Goal: Navigation & Orientation: Find specific page/section

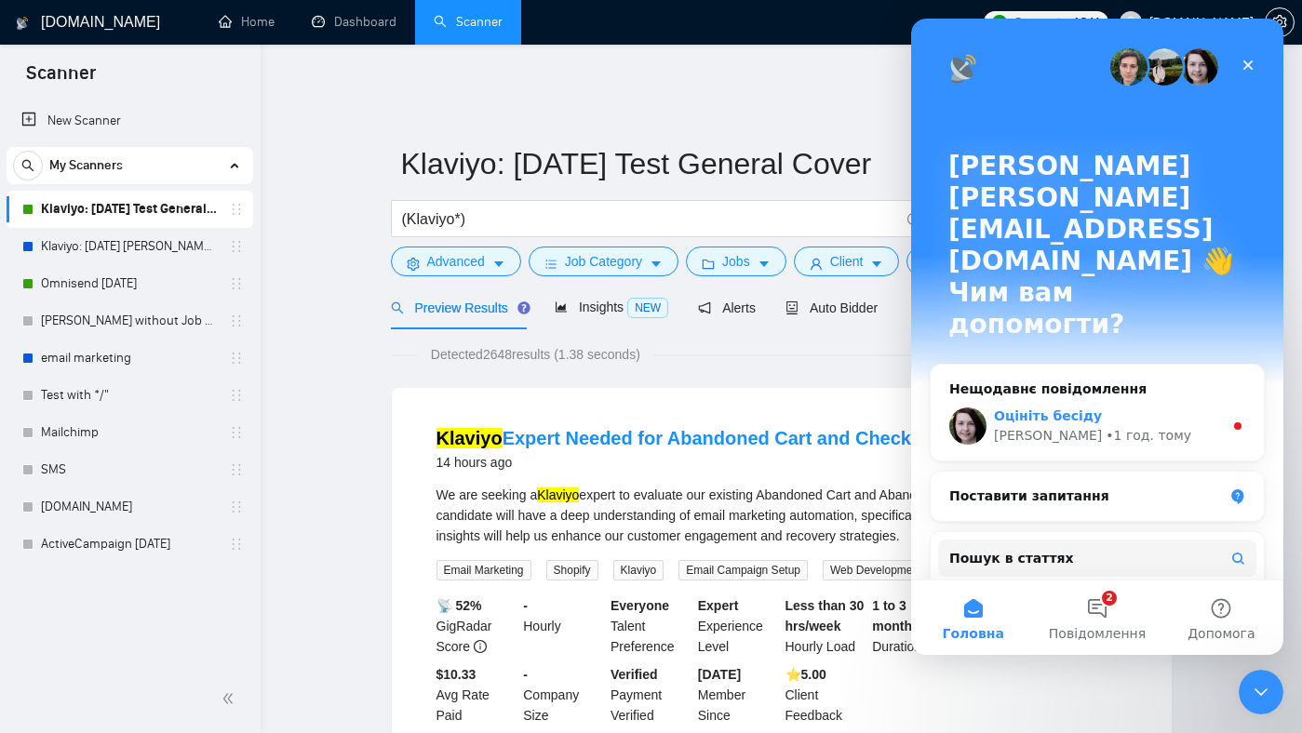
click at [1106, 426] on div "• 1 год. тому" at bounding box center [1149, 436] width 86 height 20
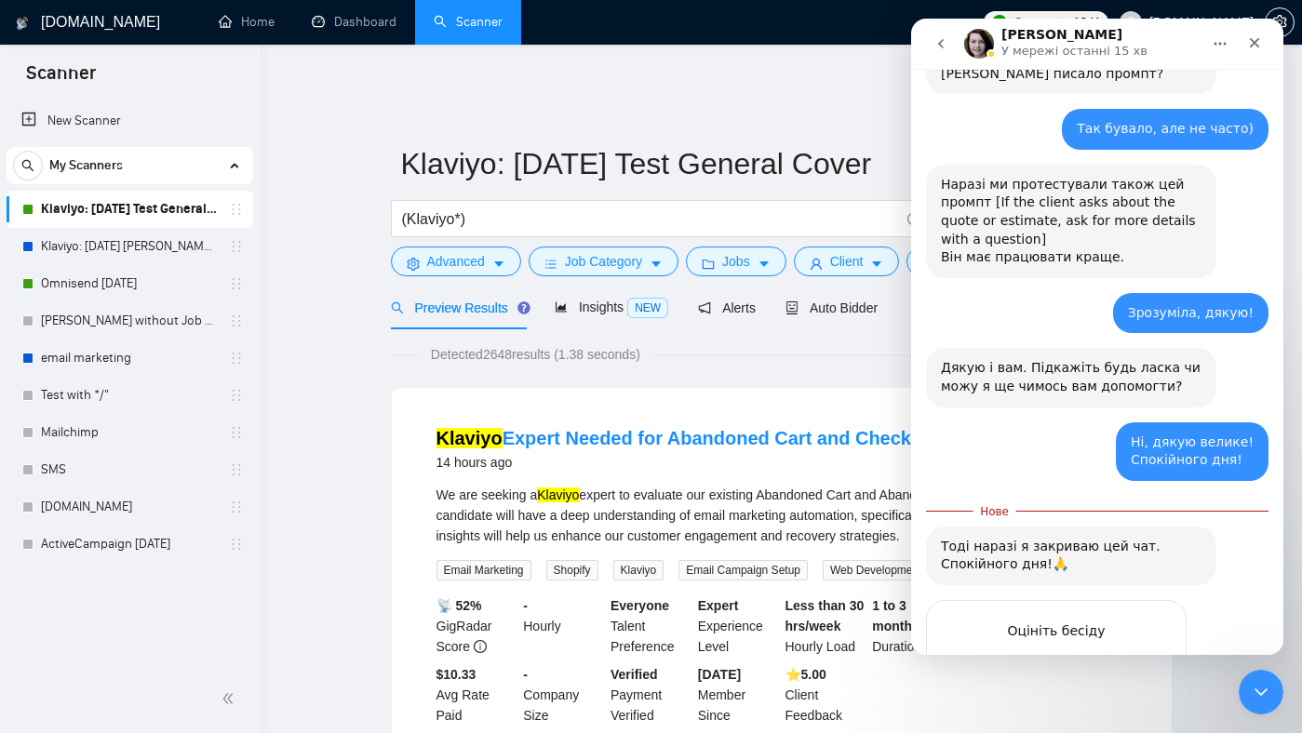
scroll to position [2259, 0]
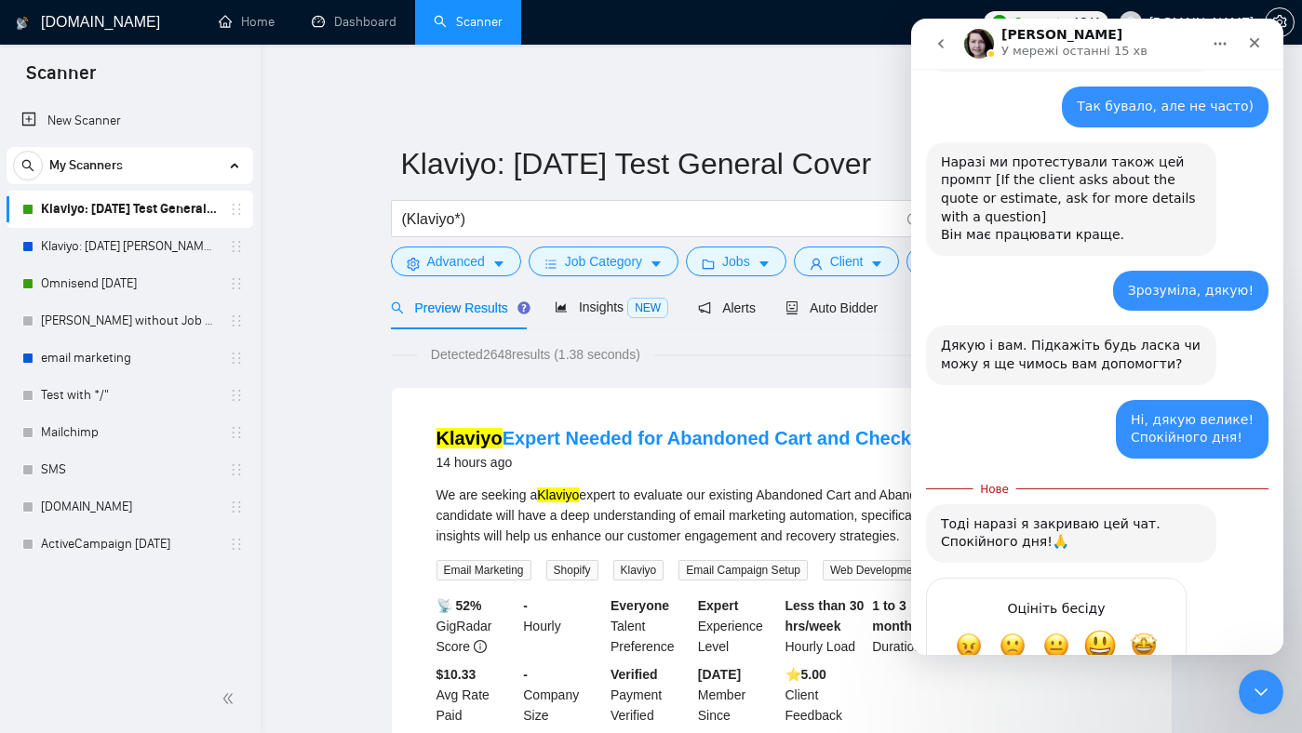
click at [1100, 629] on span "Добре" at bounding box center [1100, 646] width 34 height 34
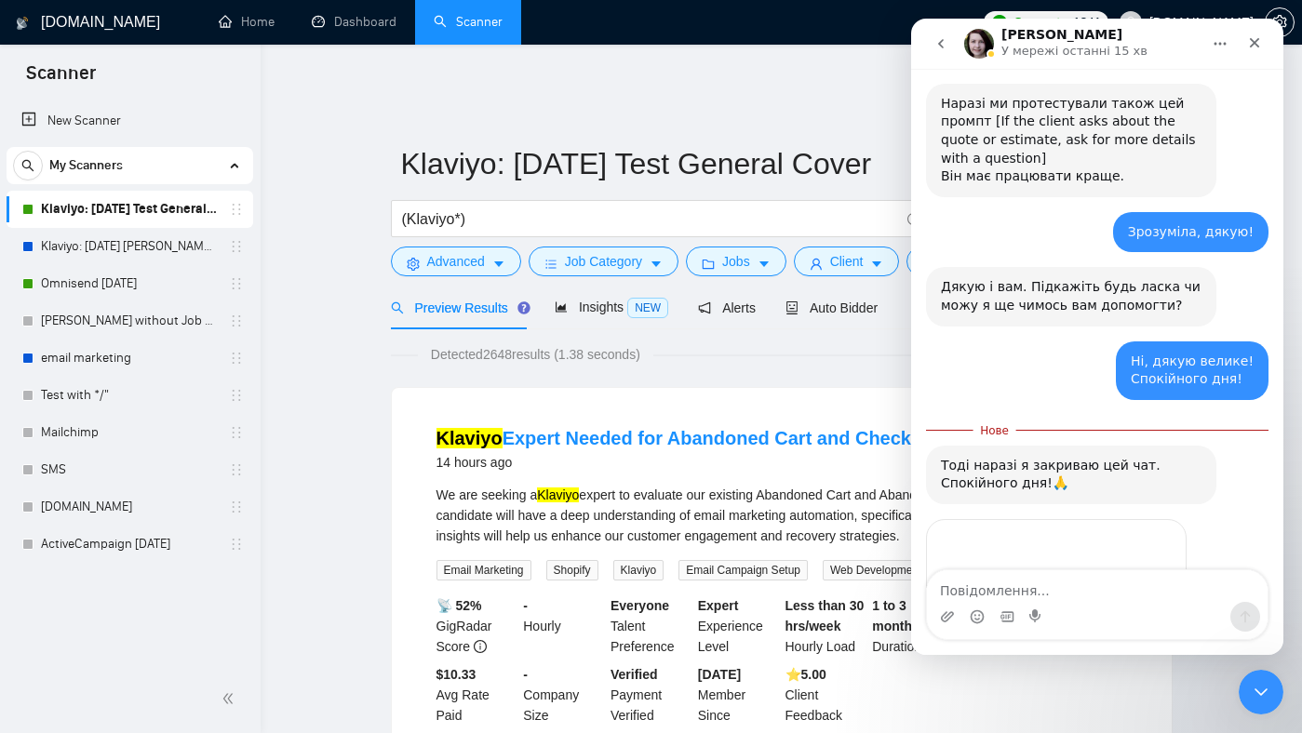
scroll to position [2304, 0]
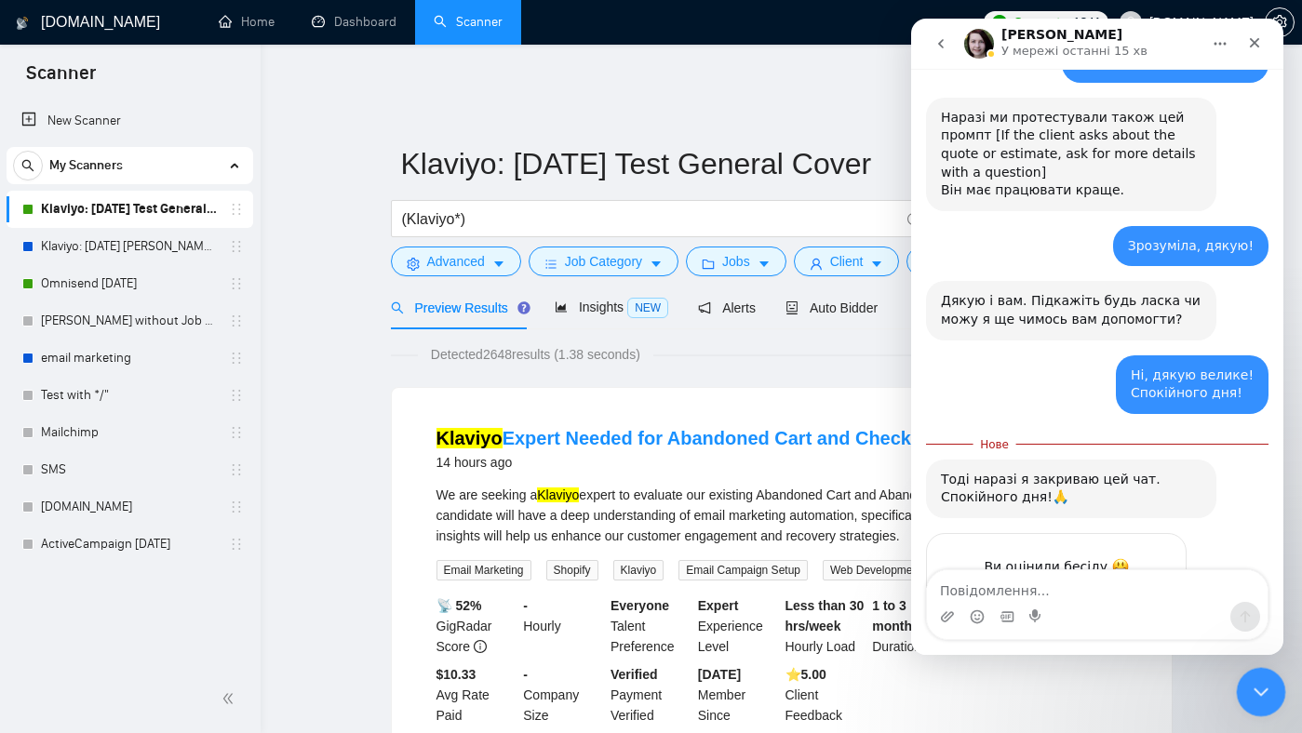
click at [1270, 679] on div "Закрити програму для спілкування Intercom" at bounding box center [1258, 689] width 45 height 45
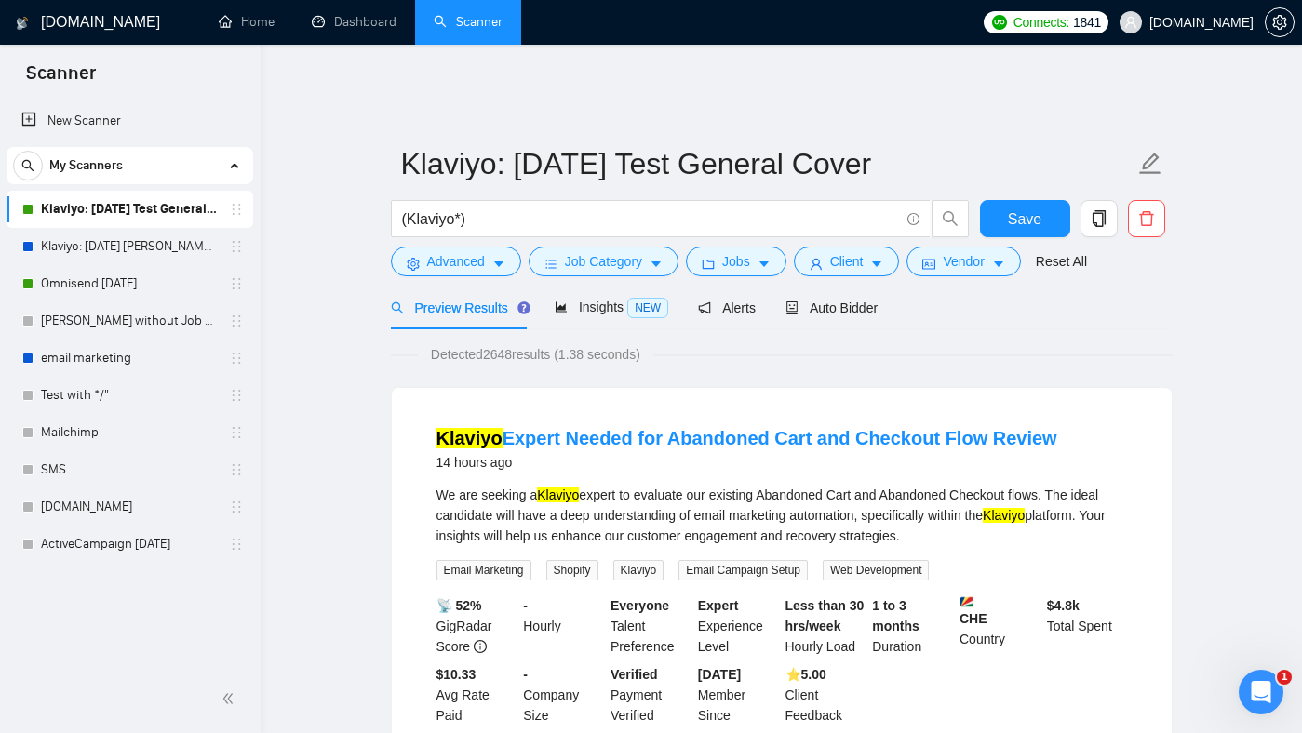
click at [89, 21] on h1 "[DOMAIN_NAME]" at bounding box center [100, 22] width 119 height 45
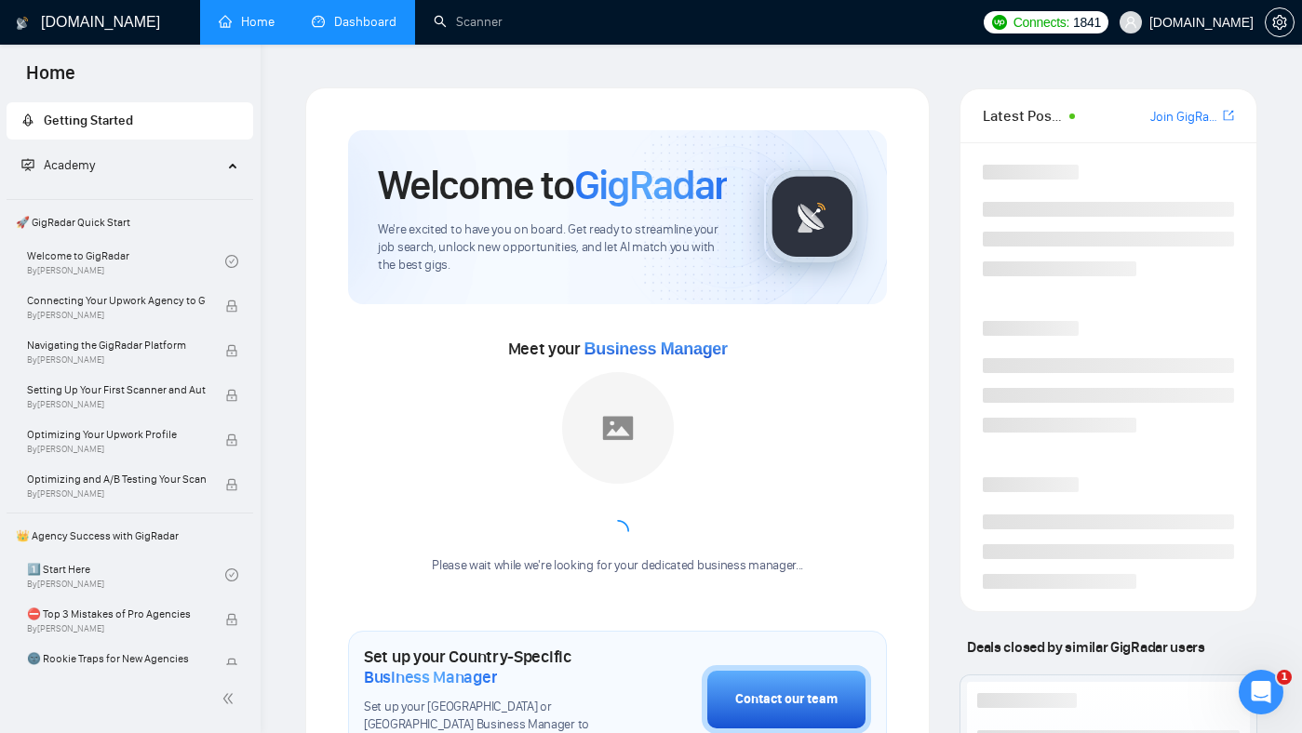
click at [376, 23] on link "Dashboard" at bounding box center [354, 22] width 85 height 16
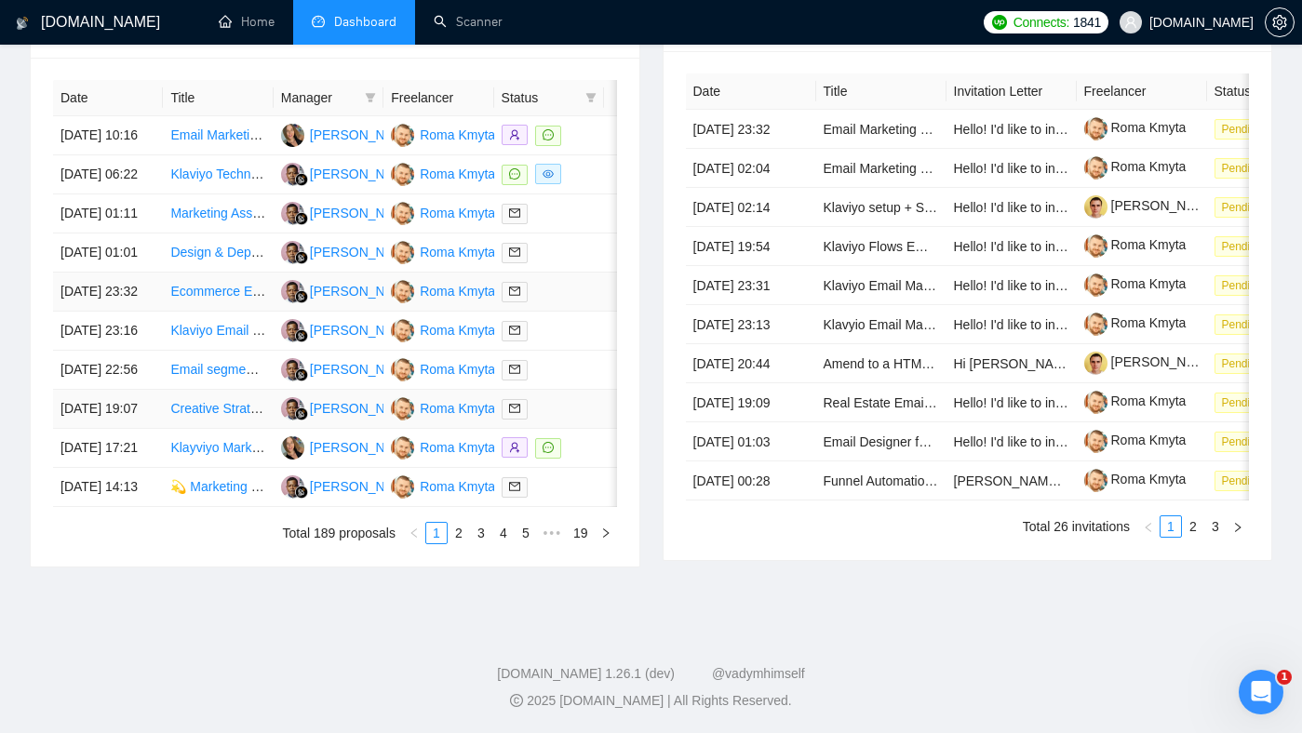
scroll to position [767, 0]
drag, startPoint x: 1254, startPoint y: 670, endPoint x: 2492, endPoint y: 1338, distance: 1406.7
click at [1252, 667] on html at bounding box center [1258, 689] width 45 height 45
click at [1260, 690] on icon "Відкрити програму для спілкування Intercom" at bounding box center [1258, 689] width 13 height 15
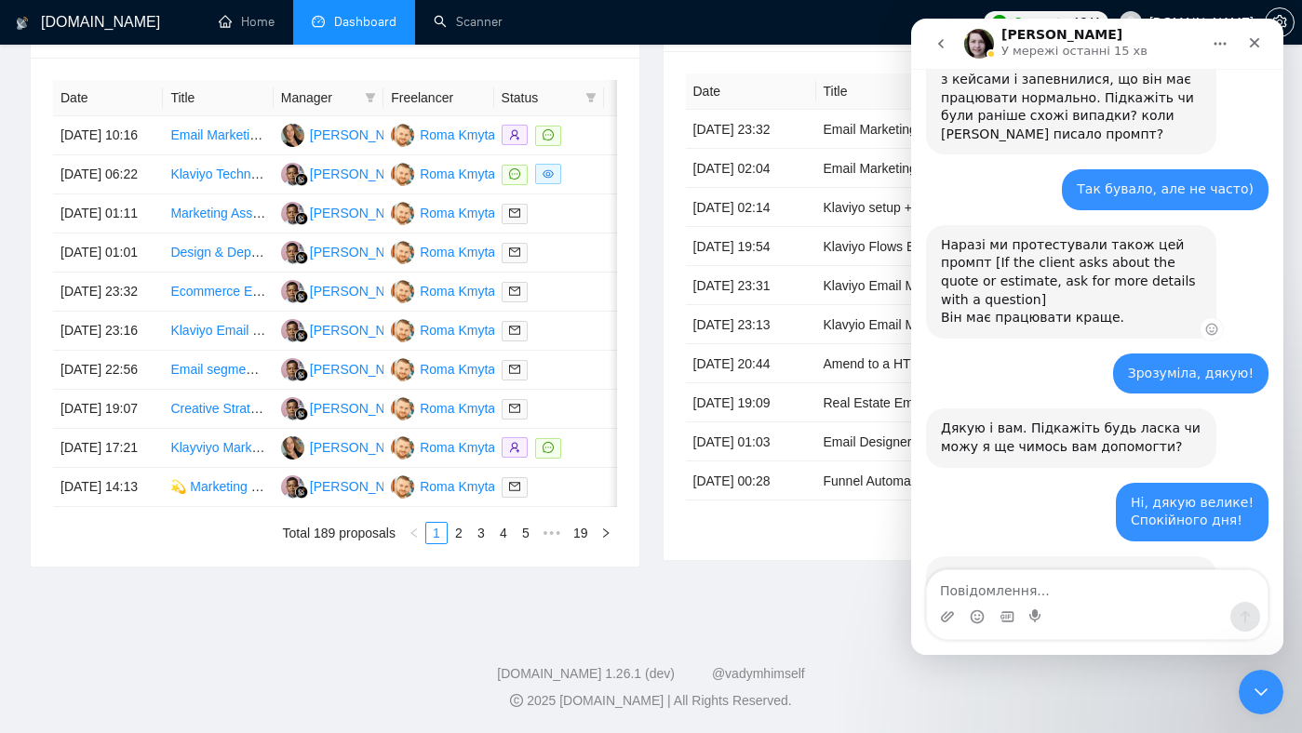
scroll to position [2273, 0]
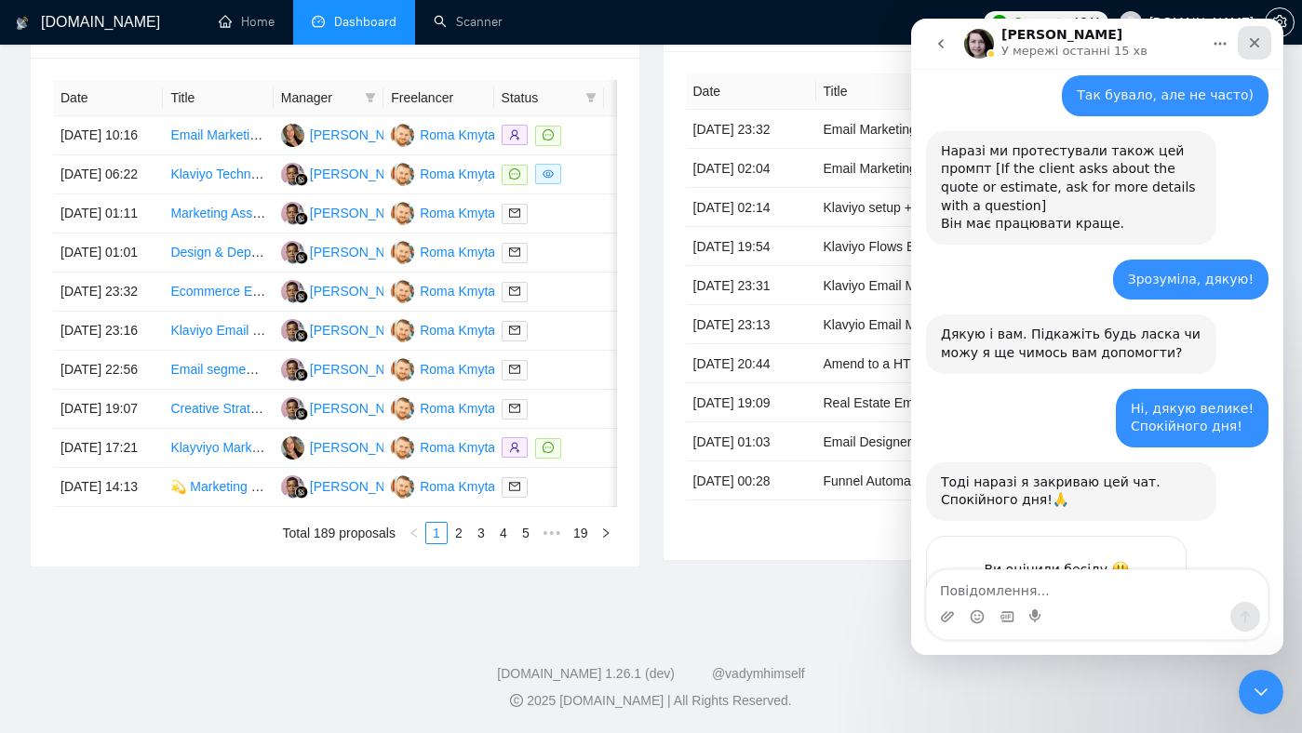
click at [1259, 47] on icon "Закрити" at bounding box center [1254, 42] width 15 height 15
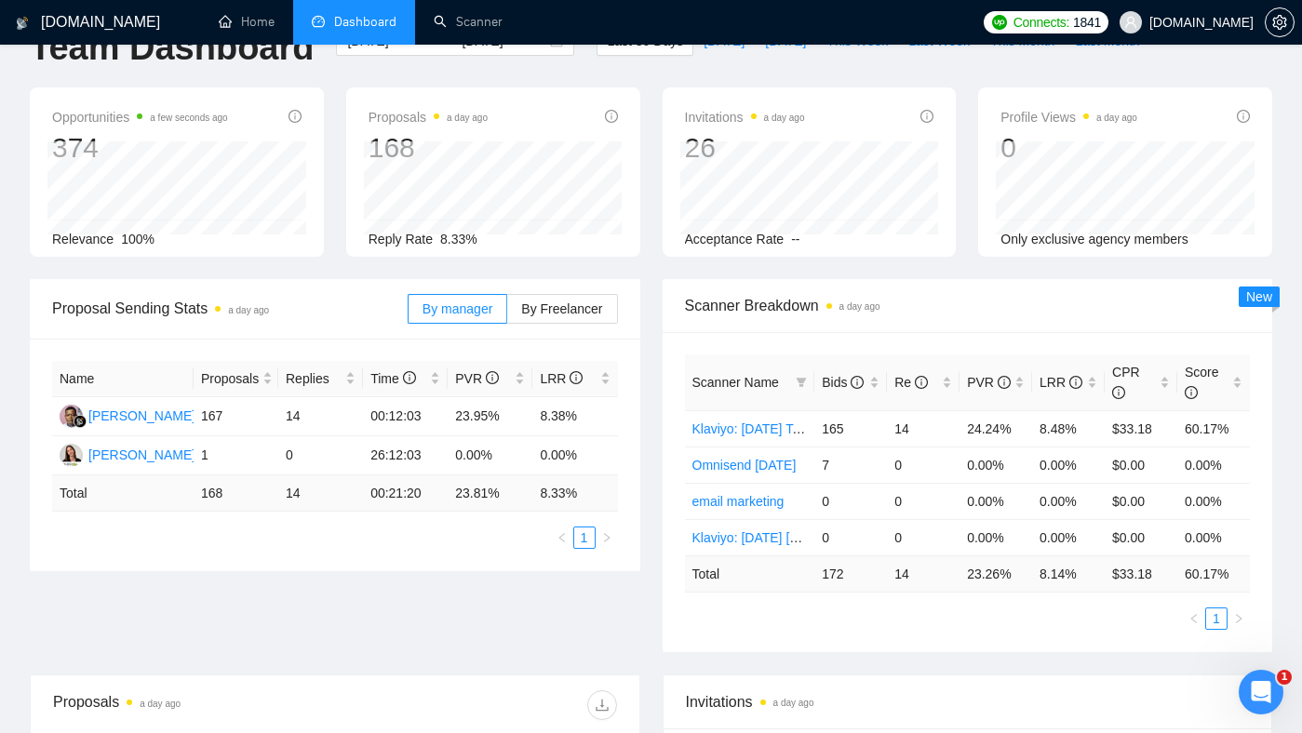
scroll to position [0, 0]
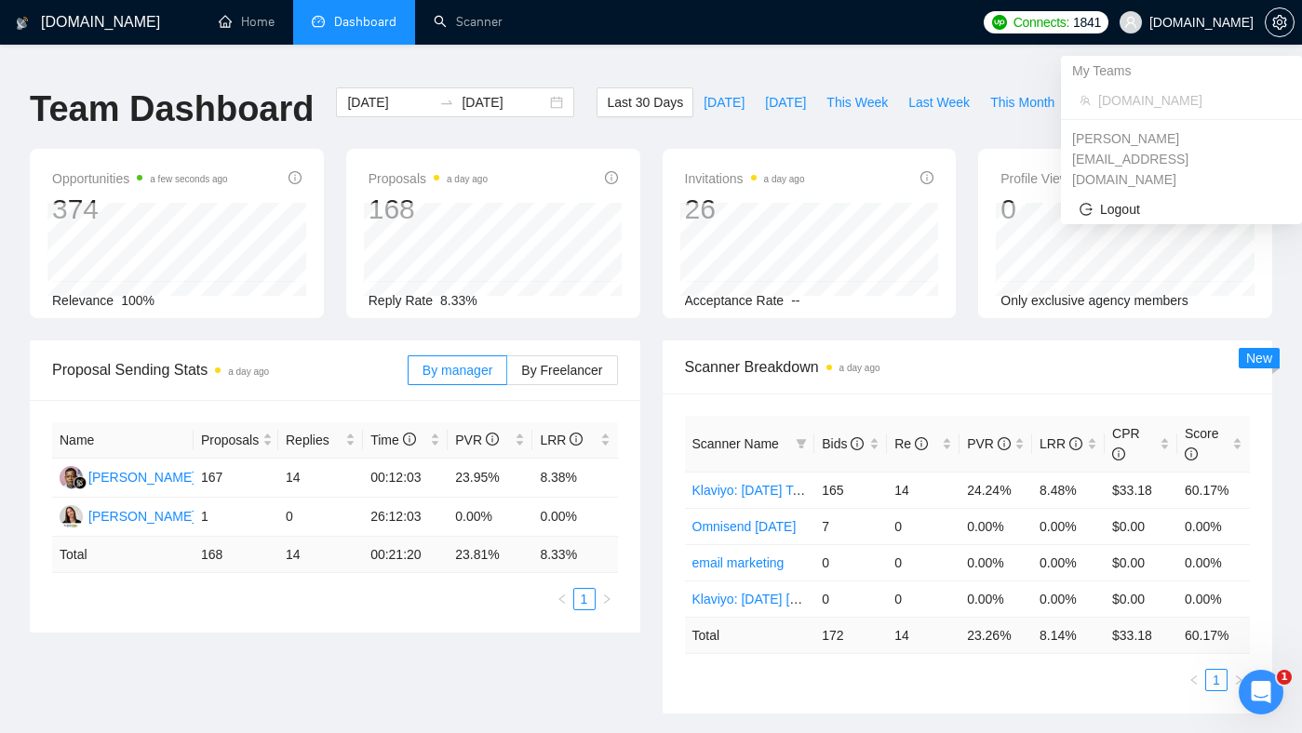
click at [1203, 22] on span "[DOMAIN_NAME]" at bounding box center [1201, 22] width 104 height 0
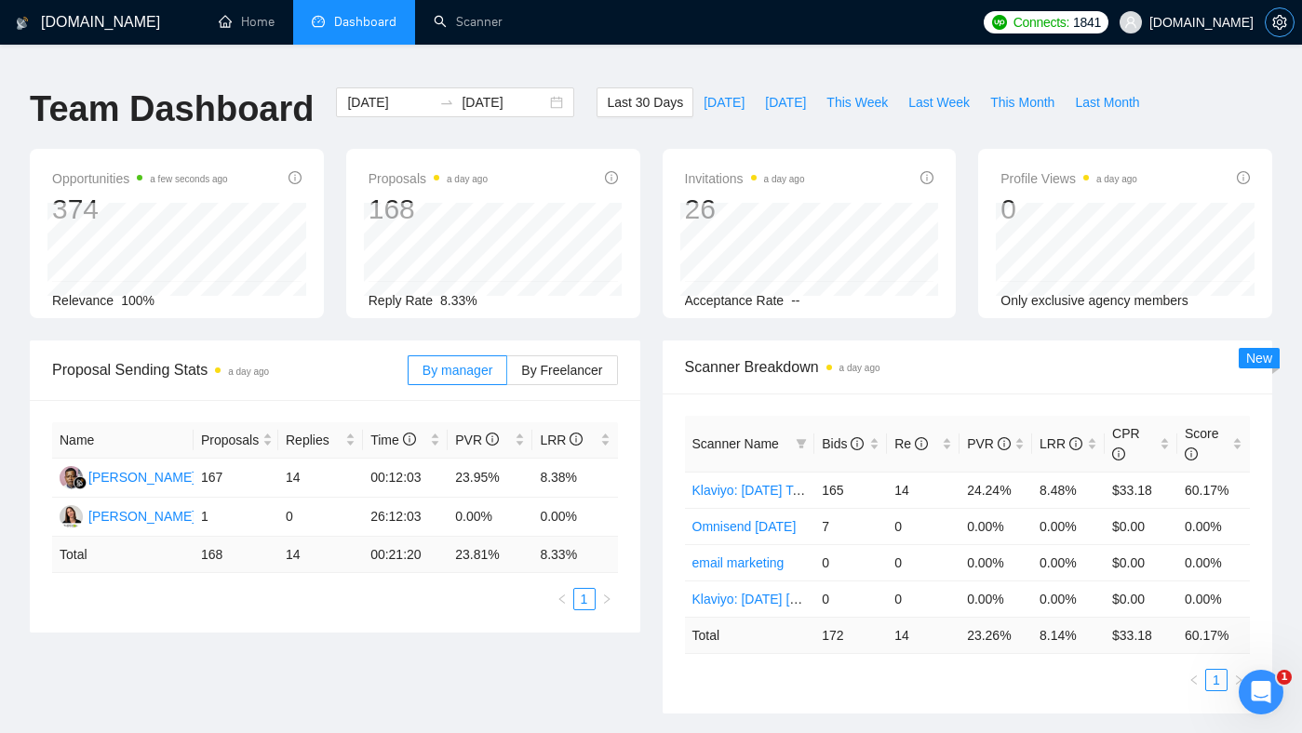
click at [1270, 22] on span "setting" at bounding box center [1280, 22] width 28 height 15
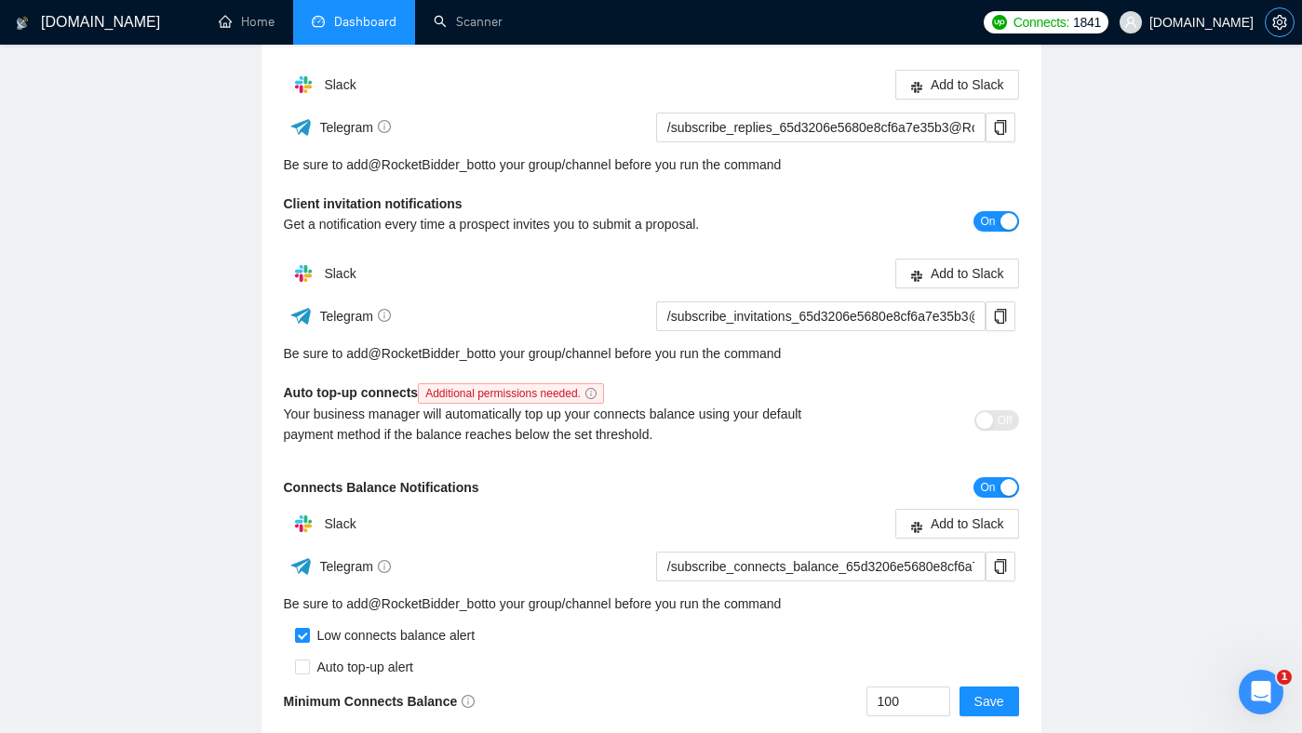
scroll to position [331, 0]
click at [254, 26] on link "Home" at bounding box center [247, 22] width 56 height 16
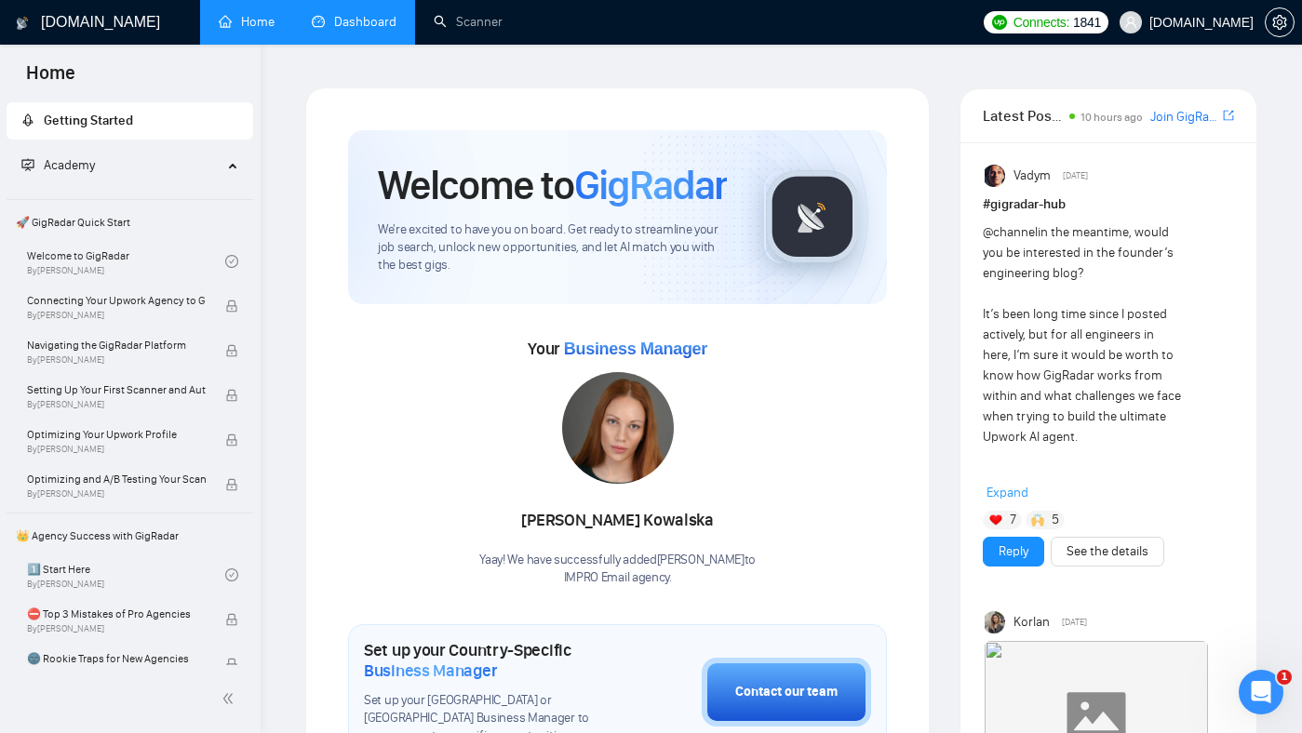
click at [374, 22] on link "Dashboard" at bounding box center [354, 22] width 85 height 16
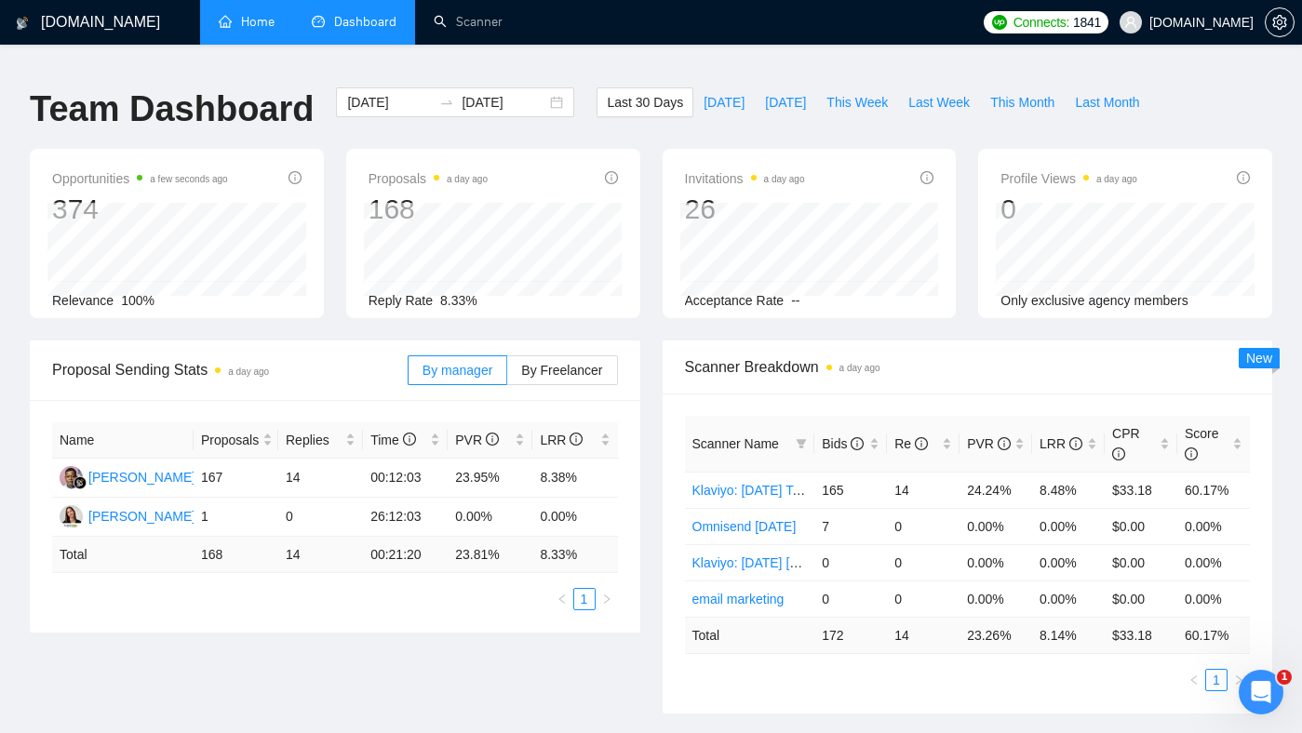
click at [80, 20] on h1 "[DOMAIN_NAME]" at bounding box center [100, 22] width 119 height 45
